Goal: Task Accomplishment & Management: Complete application form

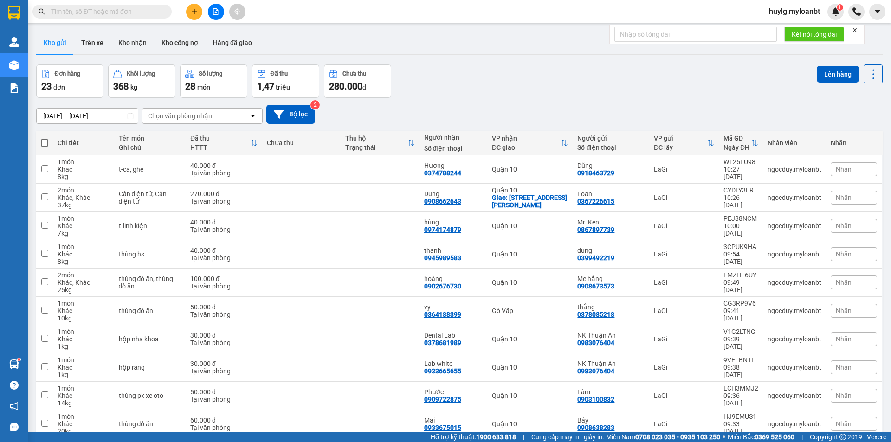
click at [108, 13] on input "text" at bounding box center [106, 11] width 110 height 10
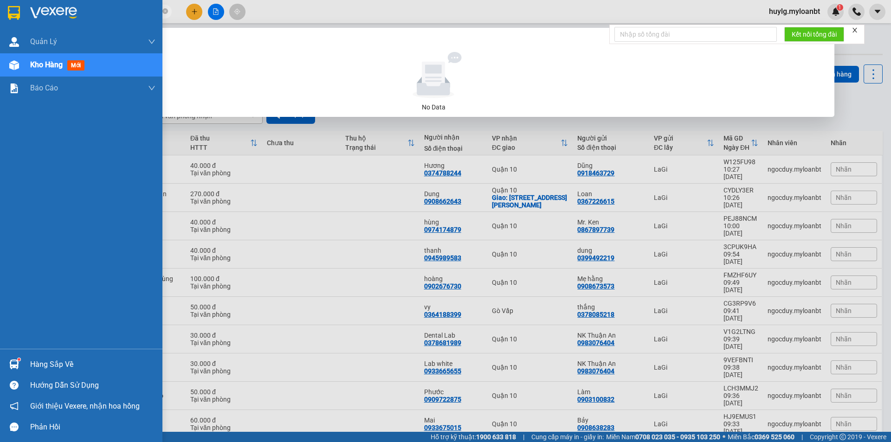
drag, startPoint x: 112, startPoint y: 12, endPoint x: 20, endPoint y: 6, distance: 92.6
click at [5, 5] on section "Kết quả [PERSON_NAME] ( 0 ) Bộ lọc No Data 0335418497 huylg.myloanbt 1 [PERSON_…" at bounding box center [445, 221] width 891 height 442
drag, startPoint x: 102, startPoint y: 8, endPoint x: 6, endPoint y: 11, distance: 96.6
click at [6, 11] on section "Kết quả [PERSON_NAME] ( 0 ) Bộ lọc No Data 0914173204 huylg.myloanbt 1 [PERSON_…" at bounding box center [445, 221] width 891 height 442
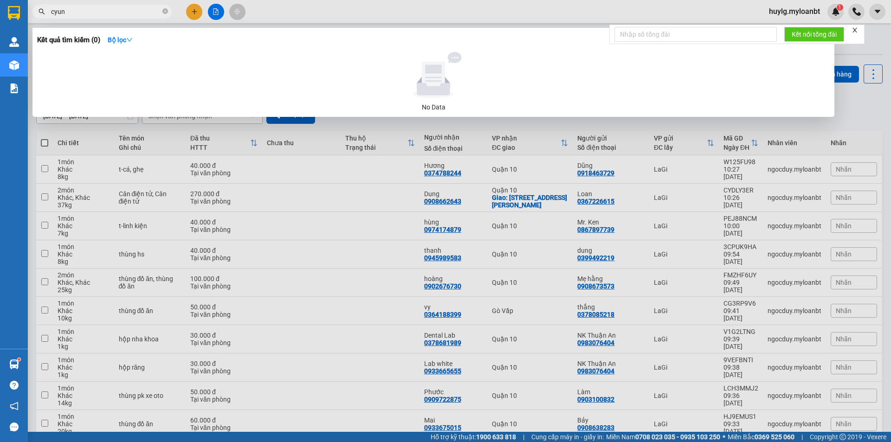
click at [53, 11] on input "cyun" at bounding box center [106, 11] width 110 height 10
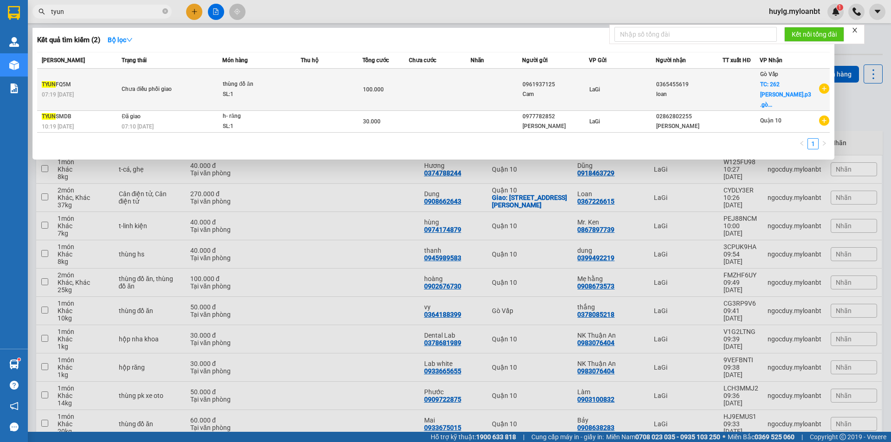
type input "tyun"
click at [746, 97] on td at bounding box center [741, 90] width 37 height 42
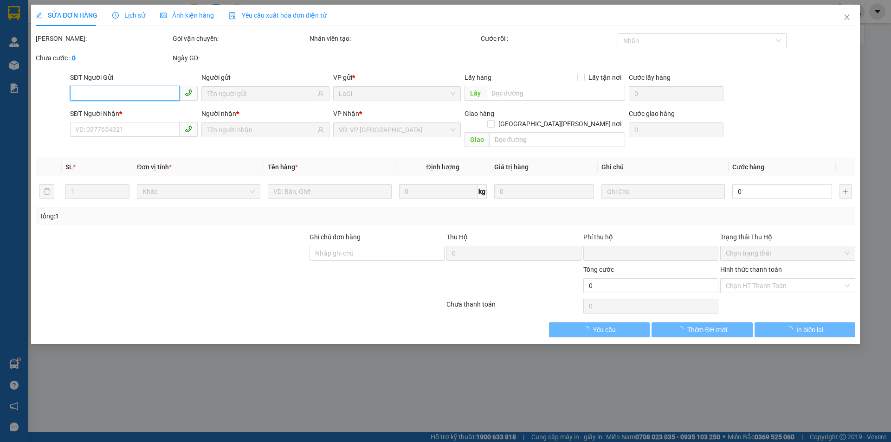
type input "0961937125"
type input "0365455619"
checkbox input "true"
type input "262 [PERSON_NAME].p3 .gò vấp"
type input "0"
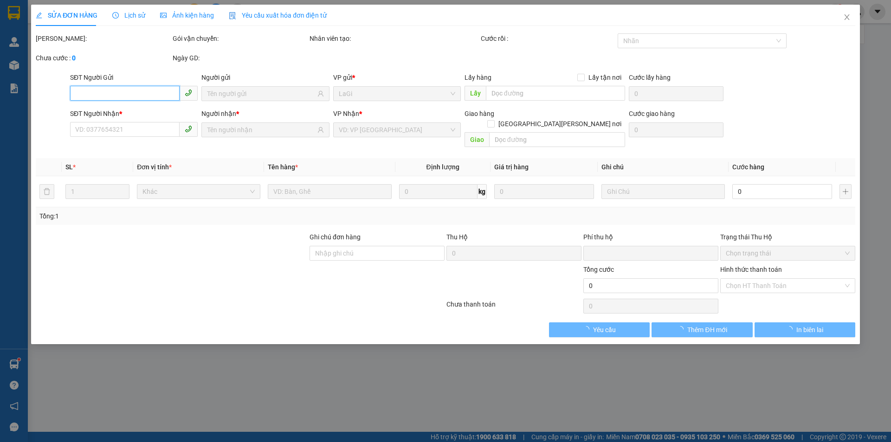
type input "100.000"
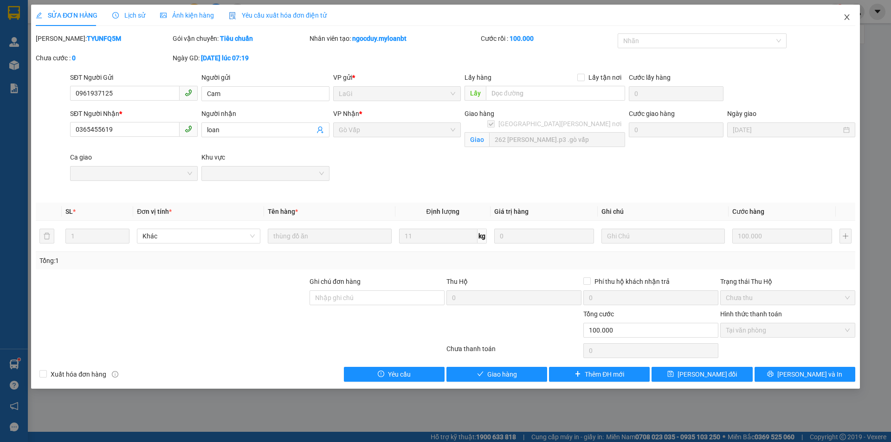
click at [846, 20] on icon "close" at bounding box center [846, 16] width 7 height 7
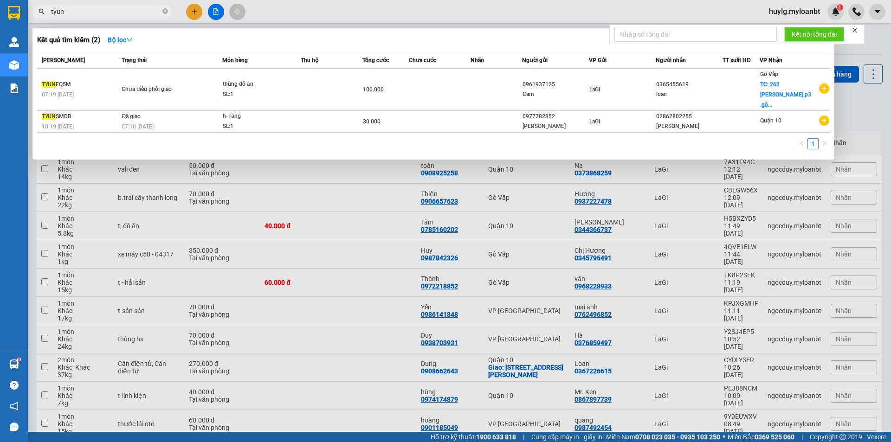
drag, startPoint x: 104, startPoint y: 13, endPoint x: 0, endPoint y: 0, distance: 104.4
click at [0, 0] on html "Kết quả [PERSON_NAME] ( 2 ) Bộ lọc Mã ĐH Trạng thái Món hàng Thu hộ Tổng [PERSO…" at bounding box center [445, 221] width 891 height 442
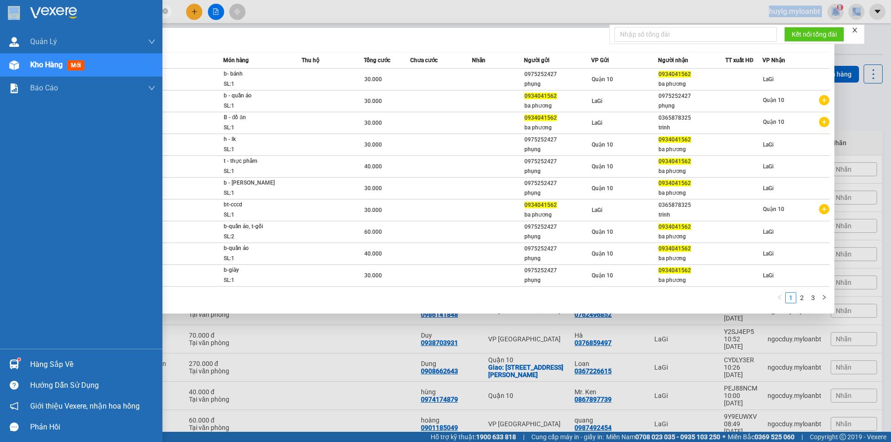
drag, startPoint x: 96, startPoint y: 17, endPoint x: 26, endPoint y: 17, distance: 69.6
click at [26, 17] on section "Kết quả [PERSON_NAME] ( 22 ) Bộ lọc Mã ĐH Trạng thái Món hàng Thu hộ Tổng [PERS…" at bounding box center [445, 221] width 891 height 442
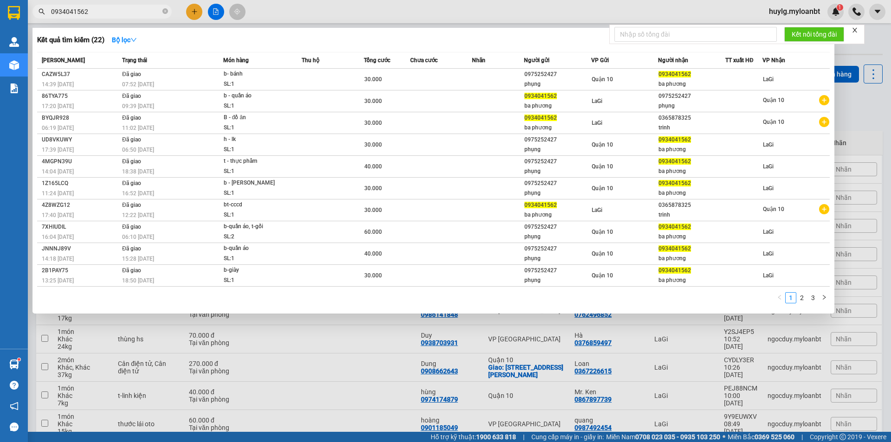
click at [120, 13] on input "0934041562" at bounding box center [106, 11] width 110 height 10
drag, startPoint x: 47, startPoint y: 9, endPoint x: 36, endPoint y: 5, distance: 11.5
click at [36, 5] on span "0934041562" at bounding box center [101, 12] width 139 height 14
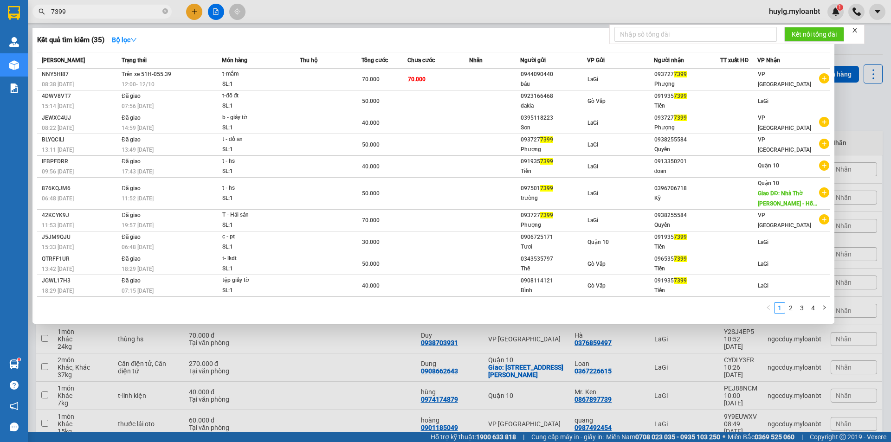
type input "7399"
